Goal: Navigation & Orientation: Find specific page/section

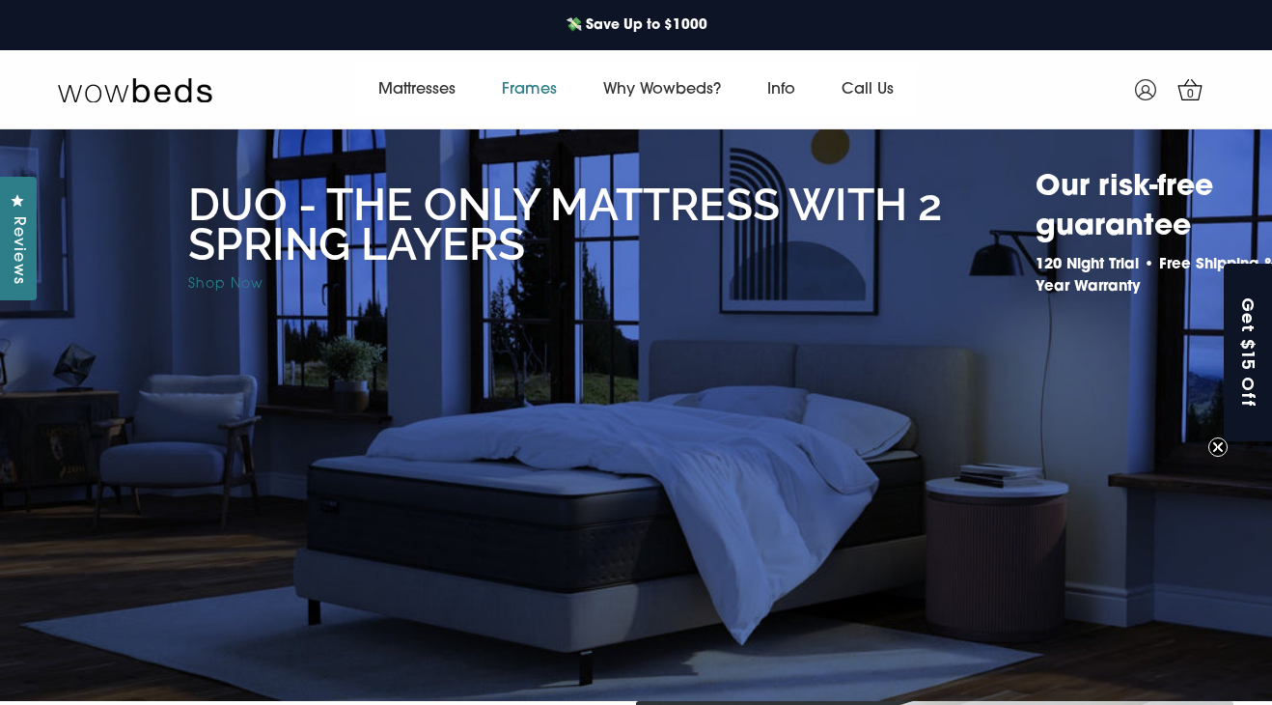
click at [540, 96] on link "Frames" at bounding box center [529, 90] width 101 height 54
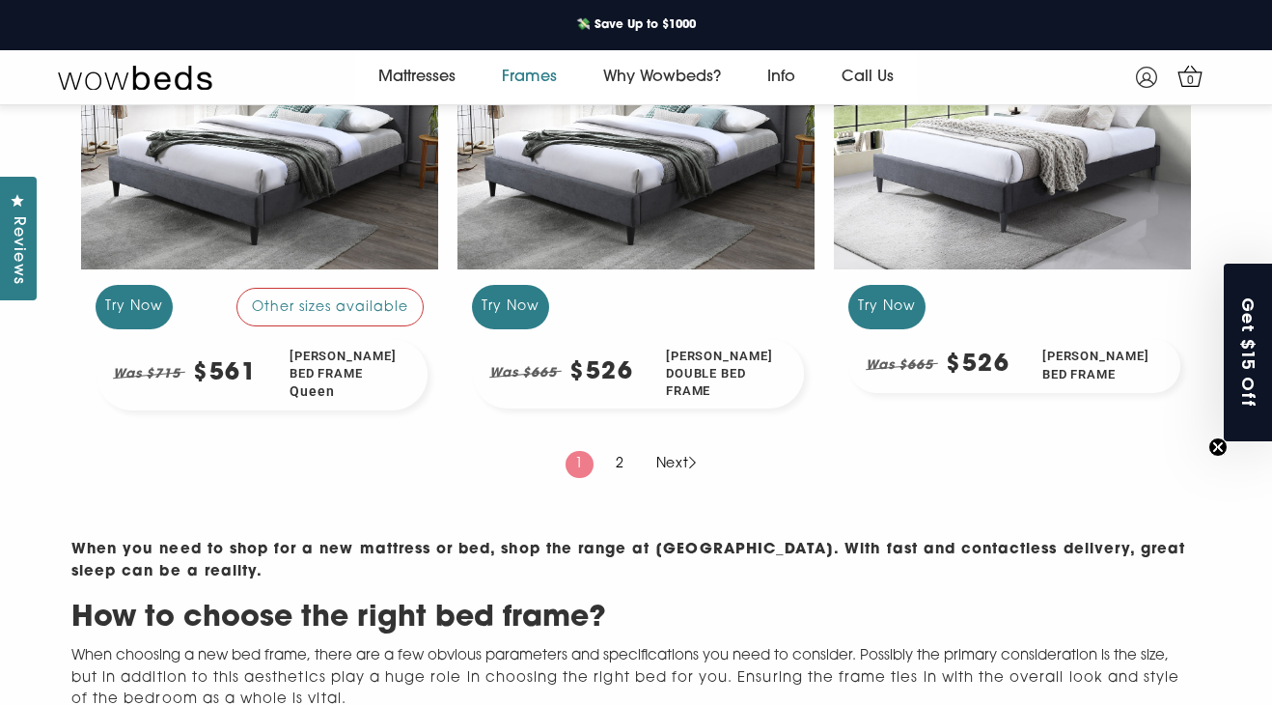
scroll to position [1910, 0]
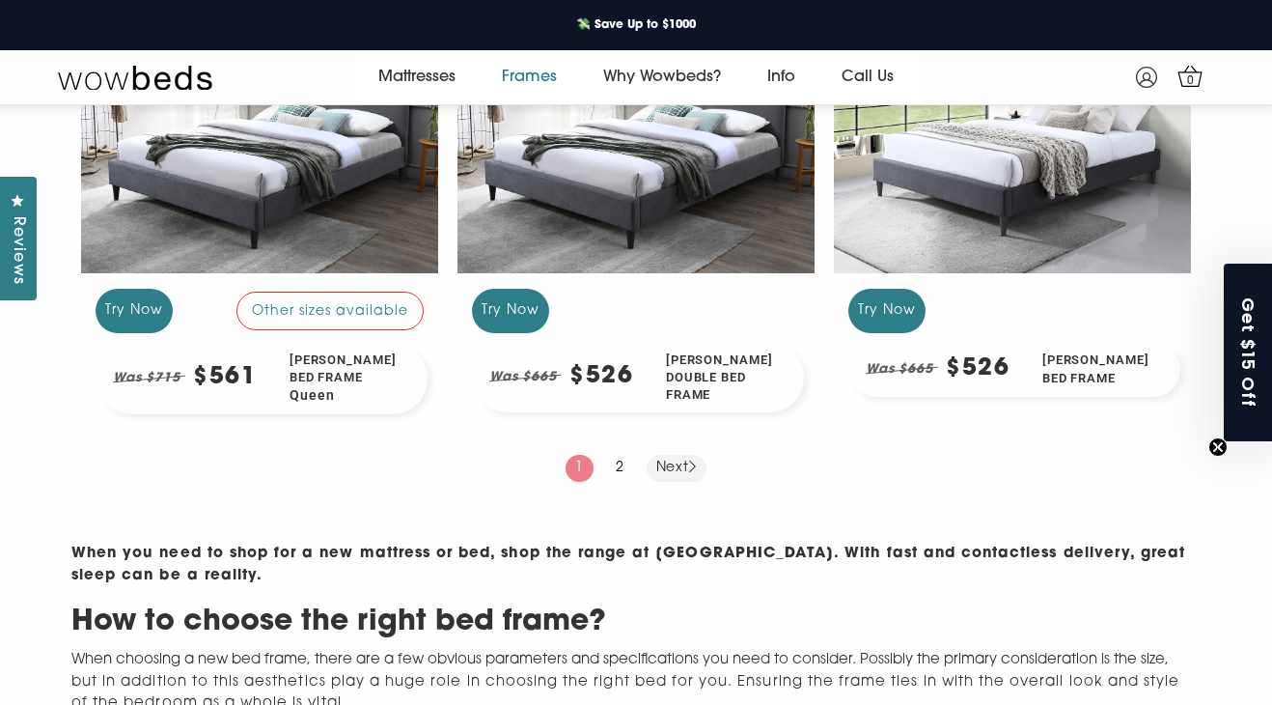
click at [679, 482] on link "Next" at bounding box center [677, 468] width 61 height 27
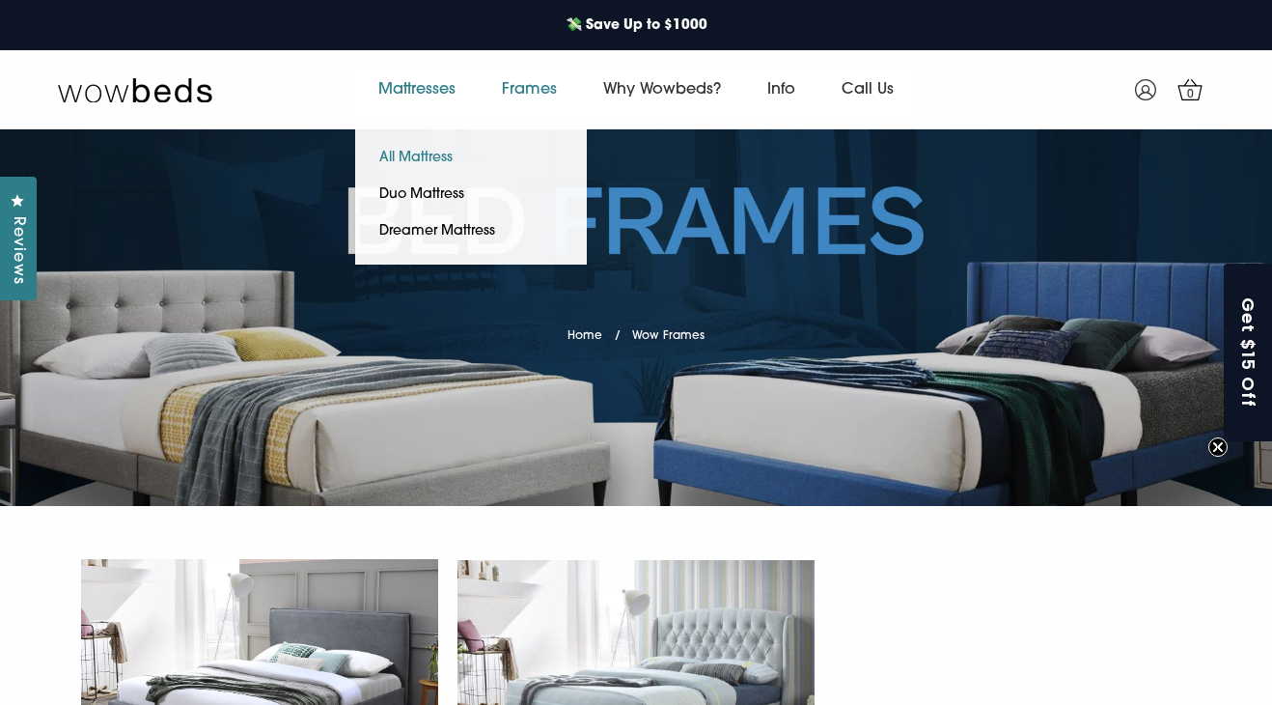
click at [408, 160] on link "All Mattress" at bounding box center [416, 158] width 122 height 37
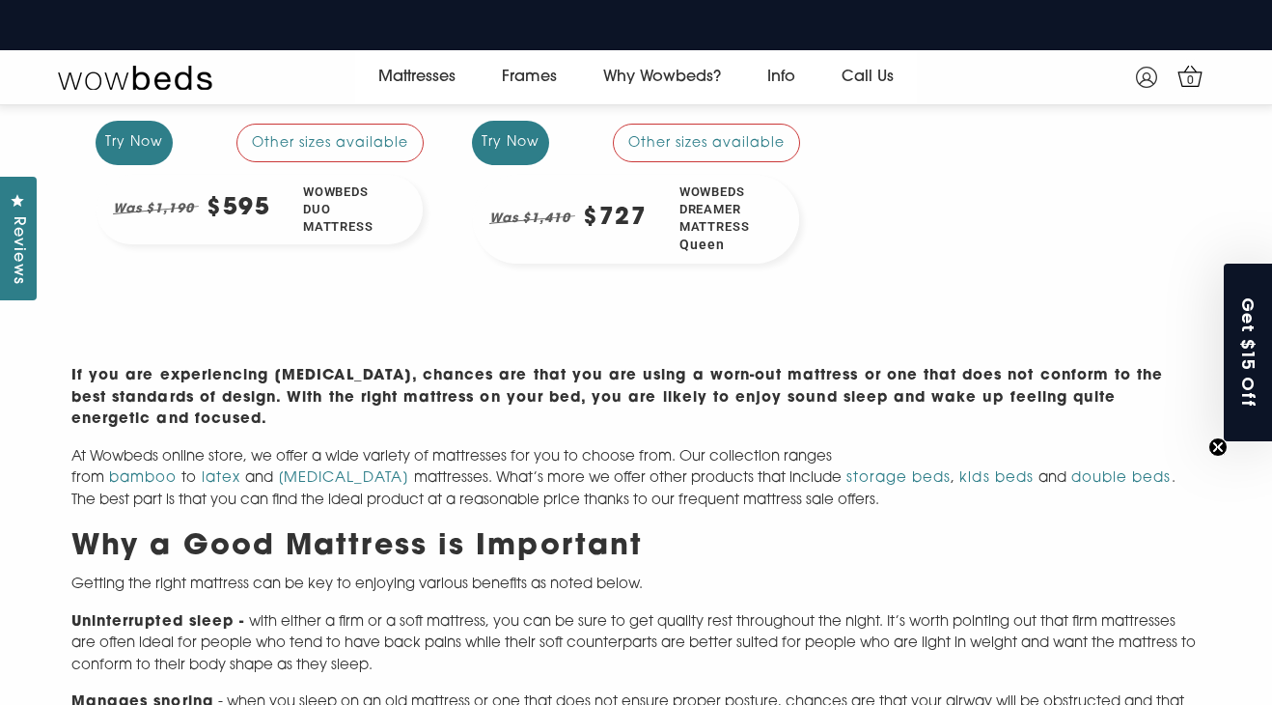
scroll to position [674, 0]
